Goal: Check status: Check status

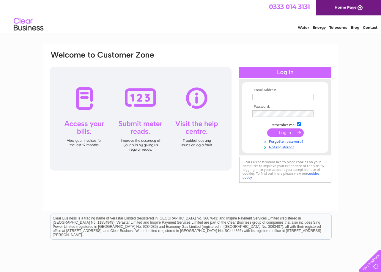
type input "wiltoncarpetshawick@yahoo.co.uk"
click at [284, 132] on input "submit" at bounding box center [285, 133] width 37 height 8
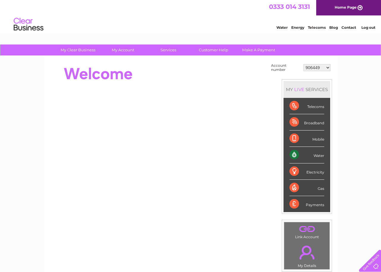
click at [299, 154] on div "Water" at bounding box center [306, 155] width 35 height 16
click at [317, 155] on div "Water" at bounding box center [306, 155] width 35 height 16
click at [288, 159] on li "Water" at bounding box center [306, 155] width 47 height 16
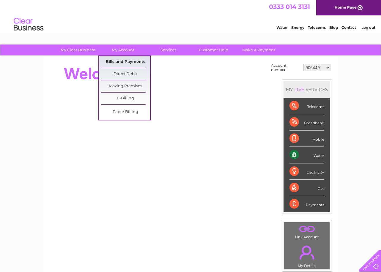
click at [125, 62] on link "Bills and Payments" at bounding box center [125, 62] width 49 height 12
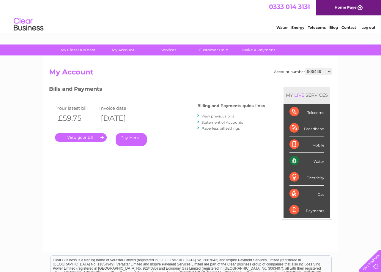
click at [329, 72] on select "906449 1003449 1116226 30270642" at bounding box center [318, 71] width 27 height 7
select select "1116226"
click at [305, 68] on select "906449 1003449 1116226 30270642" at bounding box center [318, 71] width 27 height 7
click at [78, 137] on link "." at bounding box center [81, 137] width 52 height 9
